Goal: Check status

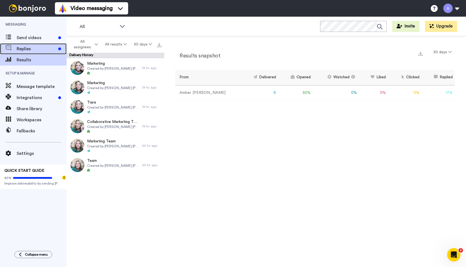
click at [44, 49] on span "Replies" at bounding box center [36, 49] width 39 height 7
